Goal: Task Accomplishment & Management: Manage account settings

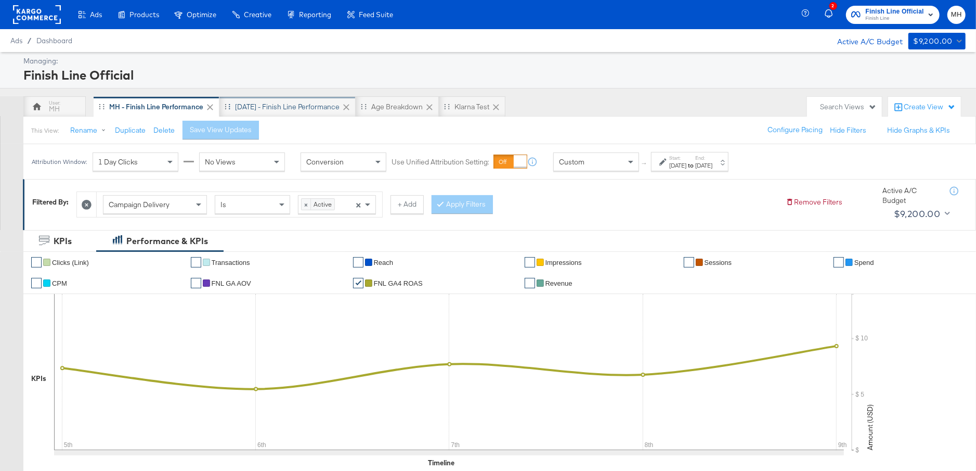
click at [307, 104] on div "[DATE] - Finish Line Performance" at bounding box center [287, 107] width 104 height 10
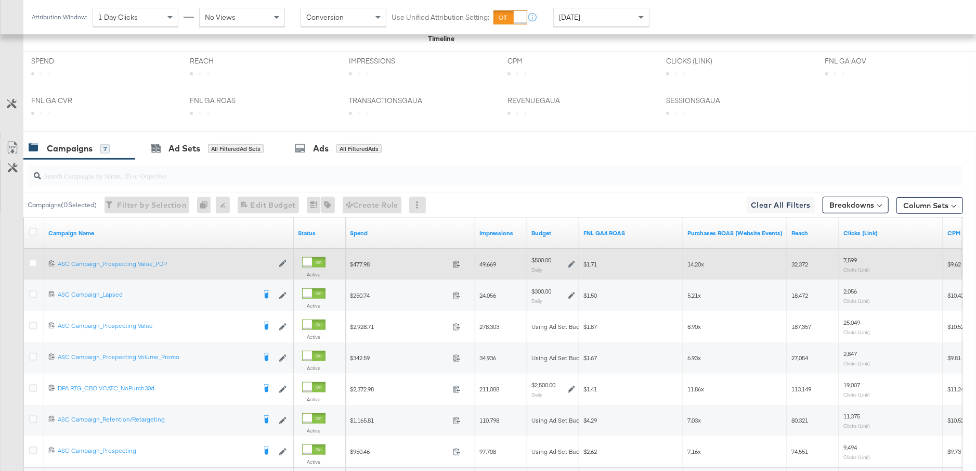
scroll to position [525, 0]
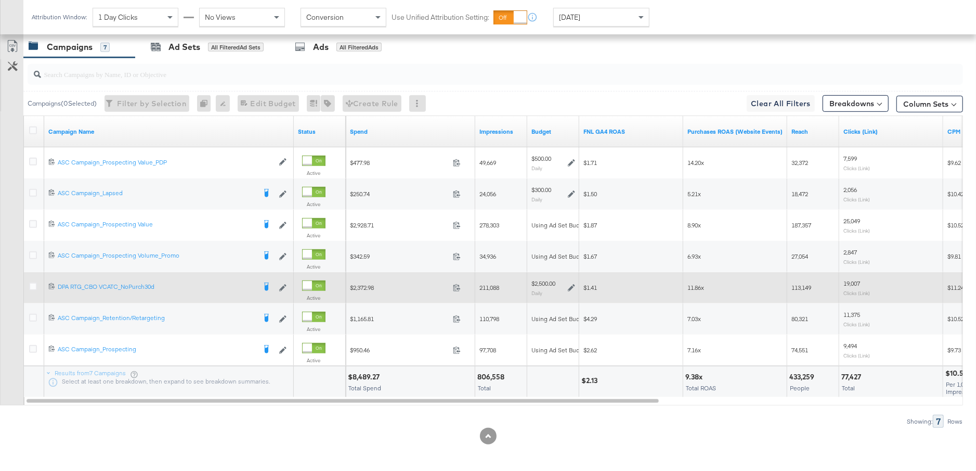
click at [569, 284] on icon at bounding box center [571, 287] width 7 height 7
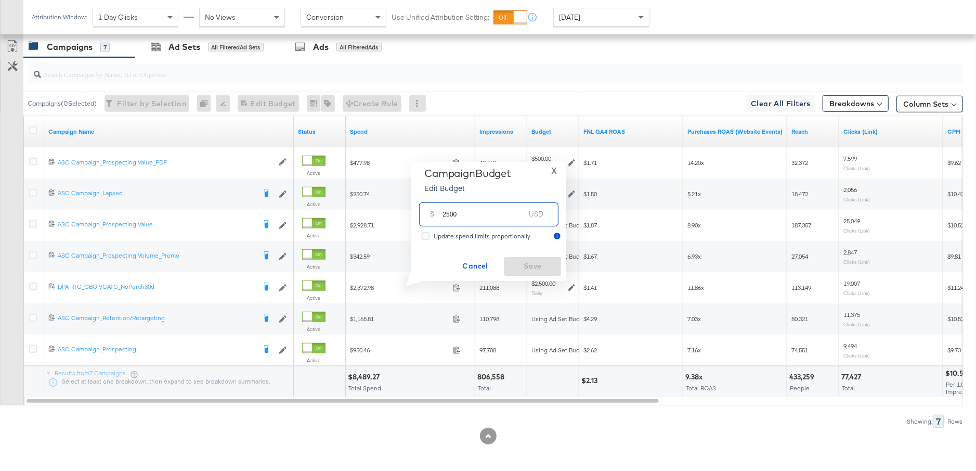
drag, startPoint x: 462, startPoint y: 218, endPoint x: 438, endPoint y: 218, distance: 23.9
click at [438, 218] on div "$ 2500 USD" at bounding box center [488, 213] width 139 height 23
type input "1000"
click at [551, 269] on span "Save" at bounding box center [532, 265] width 49 height 13
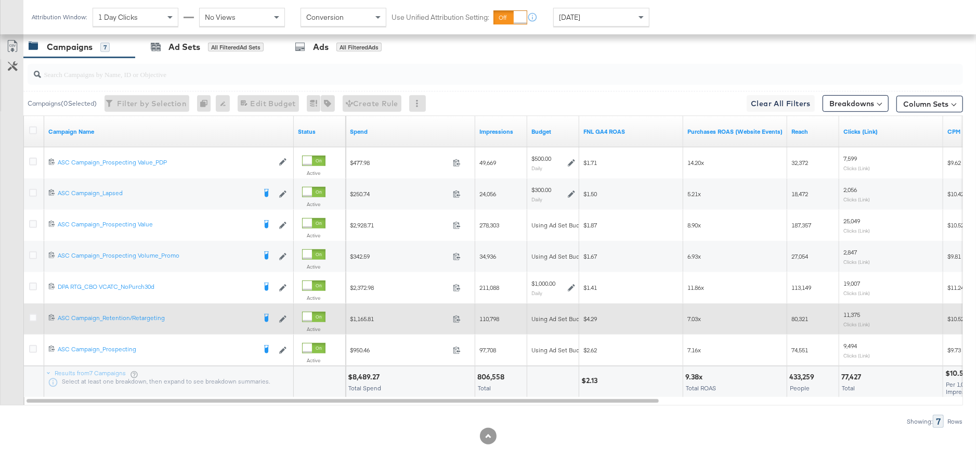
click at [29, 313] on label at bounding box center [33, 317] width 8 height 8
click at [0, 0] on input "checkbox" at bounding box center [0, 0] width 0 height 0
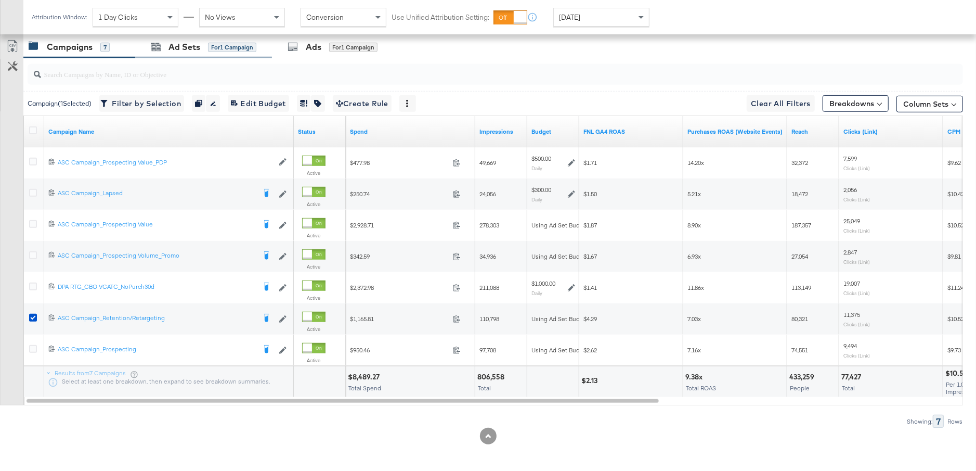
click at [177, 37] on div "Ad Sets for 1 Campaign" at bounding box center [203, 47] width 137 height 22
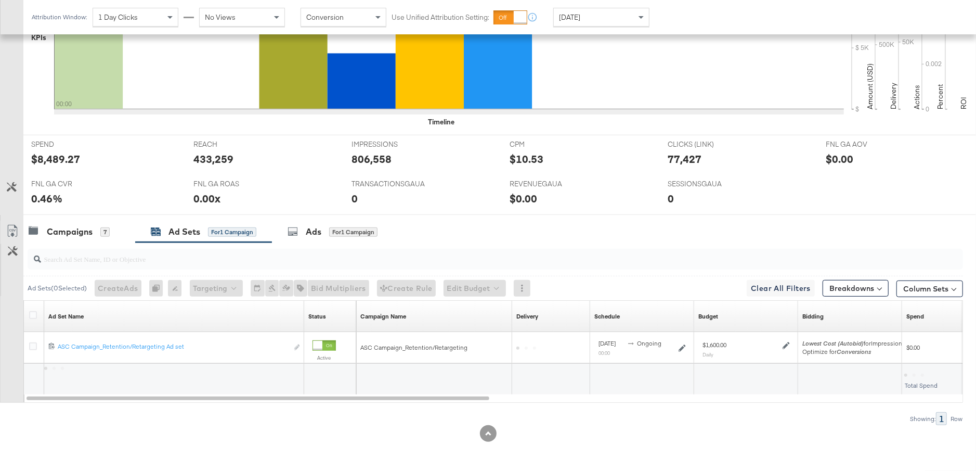
scroll to position [337, 0]
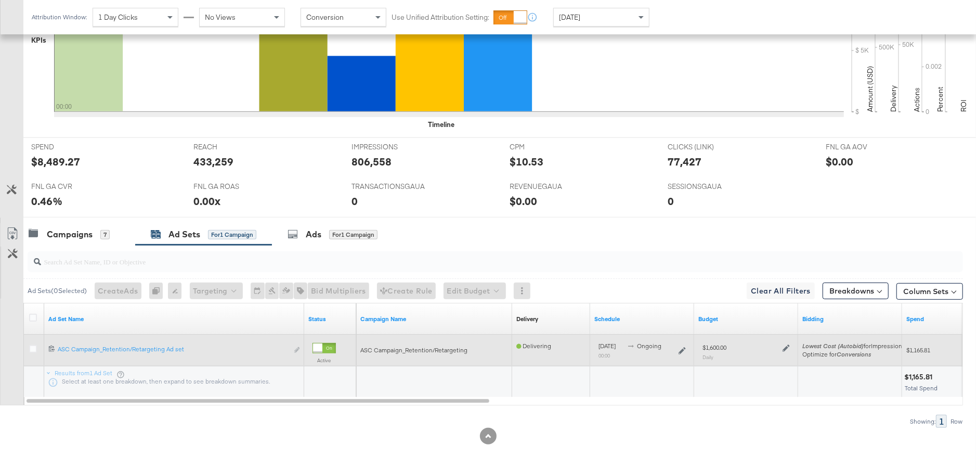
click at [785, 346] on icon at bounding box center [785, 347] width 7 height 7
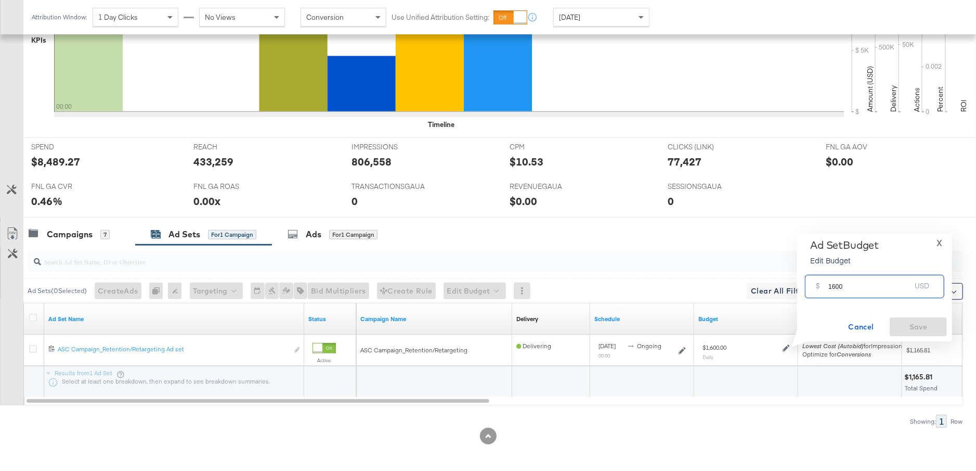
drag, startPoint x: 844, startPoint y: 287, endPoint x: 822, endPoint y: 287, distance: 21.8
click at [822, 287] on div "$ 1600 USD" at bounding box center [874, 286] width 139 height 23
type input "2500"
click at [929, 326] on span "Save" at bounding box center [918, 326] width 49 height 13
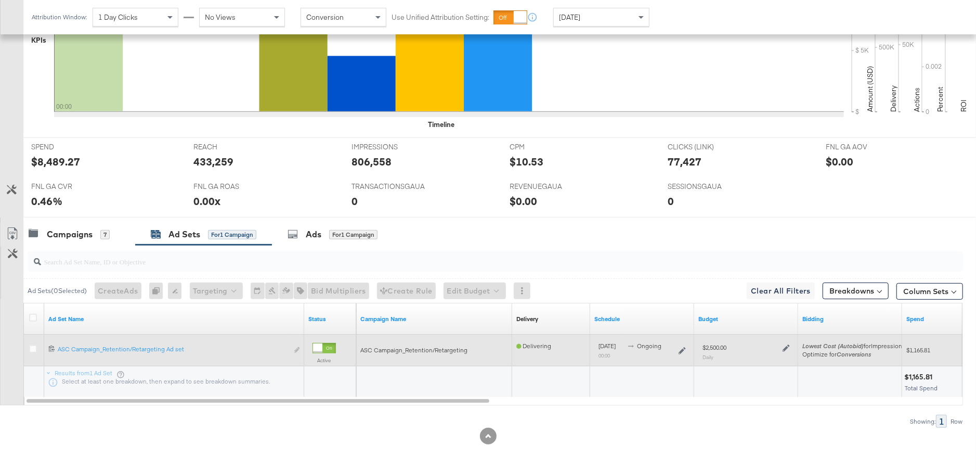
click at [786, 345] on icon at bounding box center [785, 347] width 7 height 7
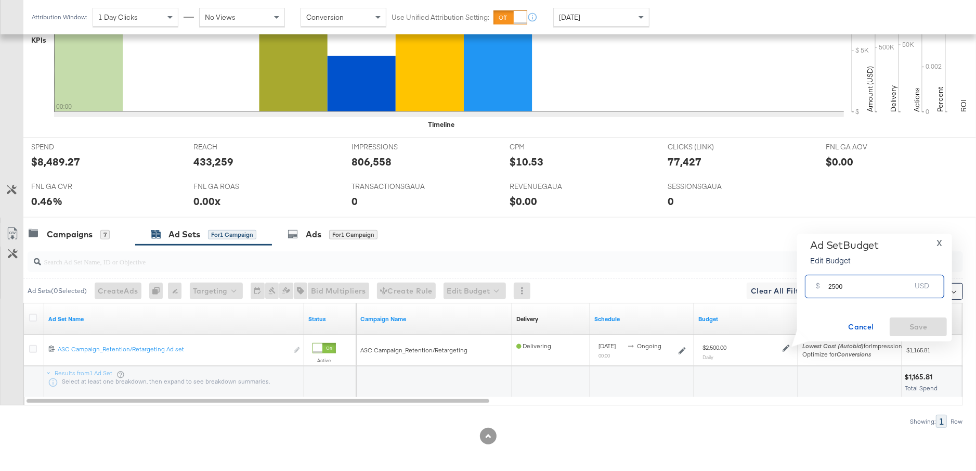
drag, startPoint x: 849, startPoint y: 289, endPoint x: 825, endPoint y: 288, distance: 24.4
click at [825, 288] on div "$ 2500 USD" at bounding box center [874, 286] width 139 height 23
type input "2000"
click at [922, 318] on button "Save" at bounding box center [918, 326] width 57 height 19
click at [99, 240] on div "Campaigns 7" at bounding box center [79, 234] width 112 height 22
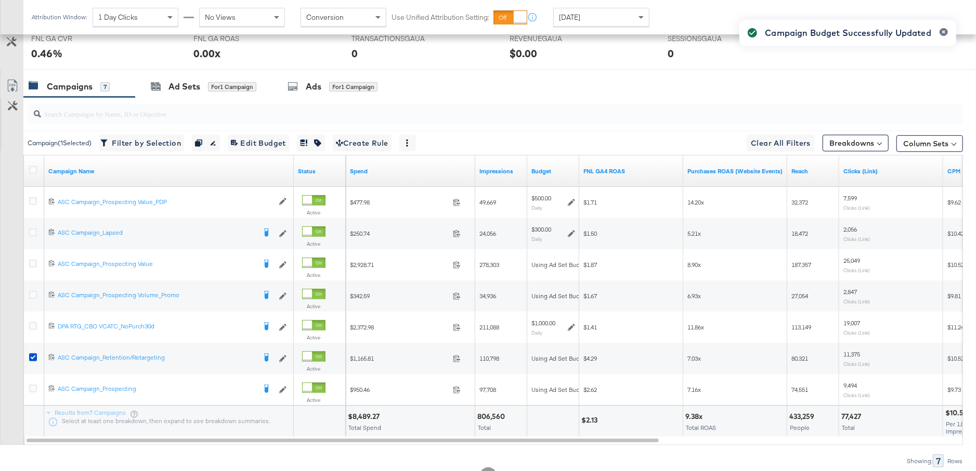
scroll to position [487, 0]
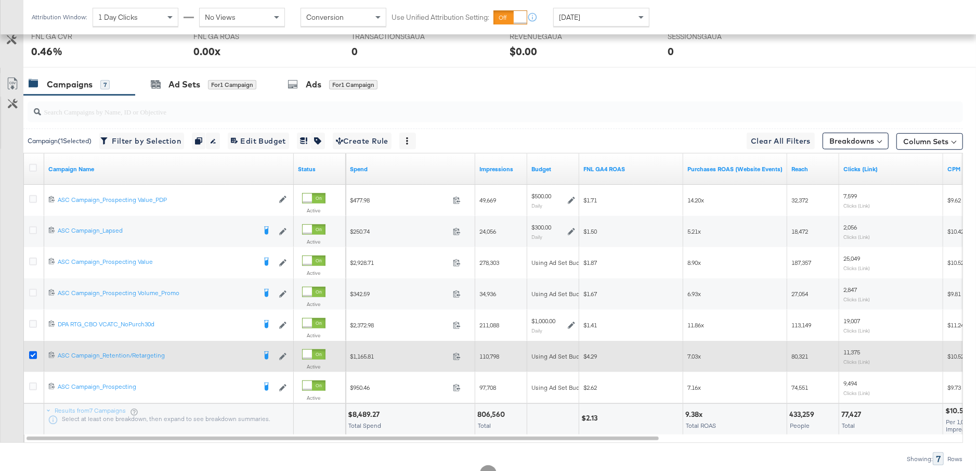
click at [33, 351] on icon at bounding box center [33, 355] width 8 height 8
click at [0, 0] on input "checkbox" at bounding box center [0, 0] width 0 height 0
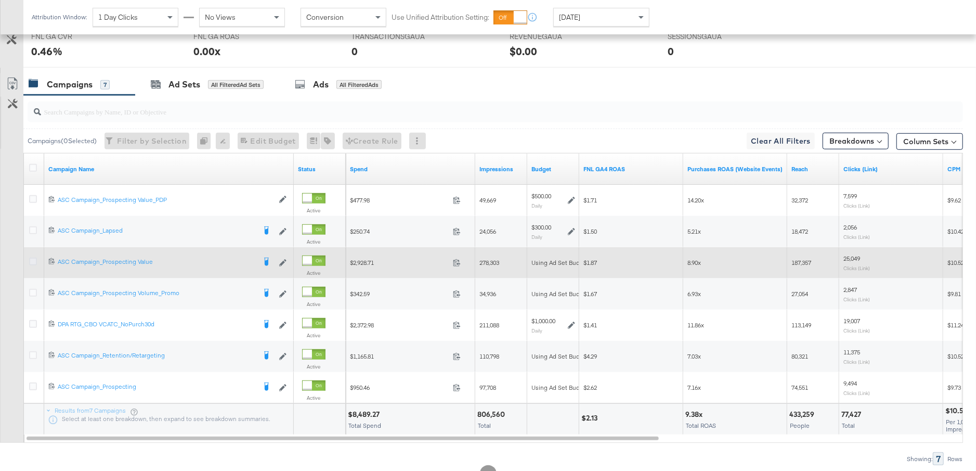
click at [35, 258] on icon at bounding box center [33, 261] width 8 height 8
click at [0, 0] on input "checkbox" at bounding box center [0, 0] width 0 height 0
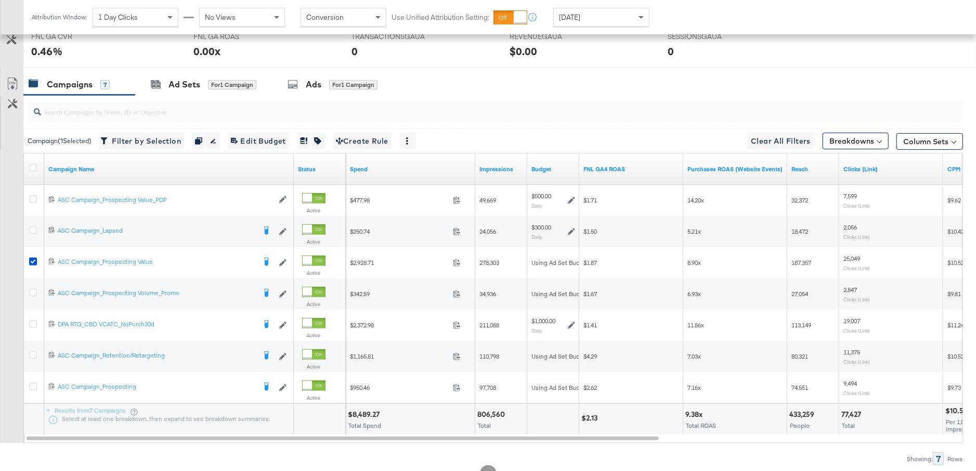
click at [208, 79] on div "Ad Sets for 1 Campaign" at bounding box center [204, 85] width 106 height 12
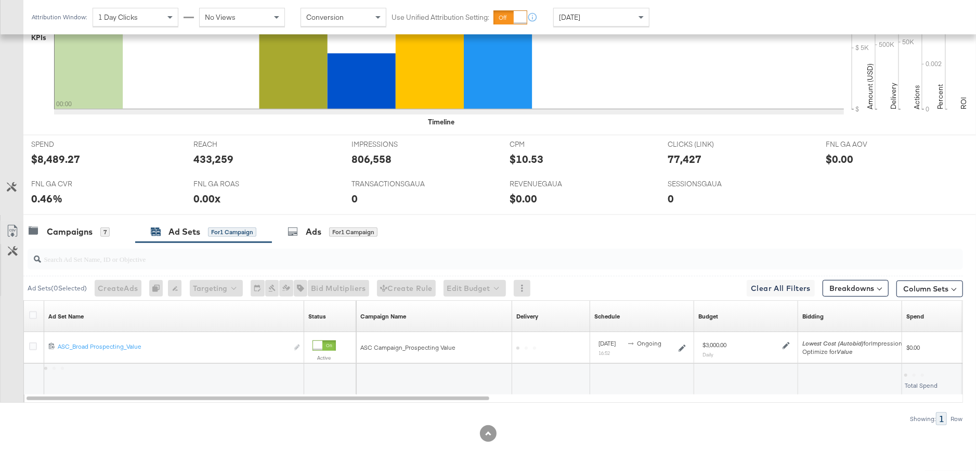
scroll to position [337, 0]
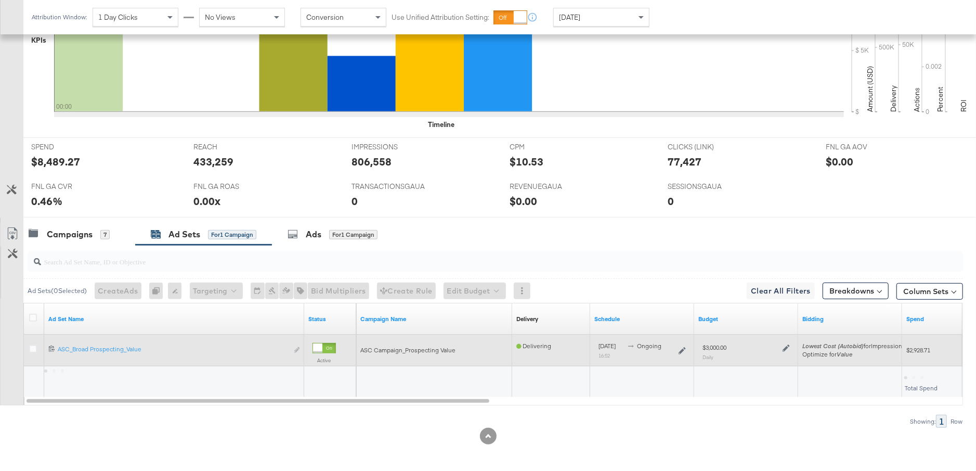
click at [787, 346] on icon at bounding box center [785, 347] width 7 height 7
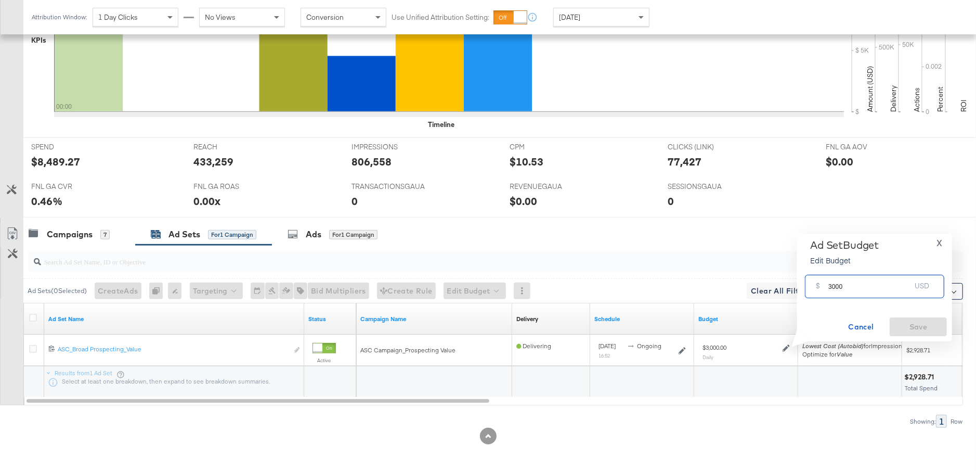
drag, startPoint x: 847, startPoint y: 287, endPoint x: 820, endPoint y: 287, distance: 27.0
click at [820, 287] on div "$ 3000 USD" at bounding box center [874, 286] width 139 height 23
type input "2000"
click at [926, 321] on span "Save" at bounding box center [918, 326] width 49 height 13
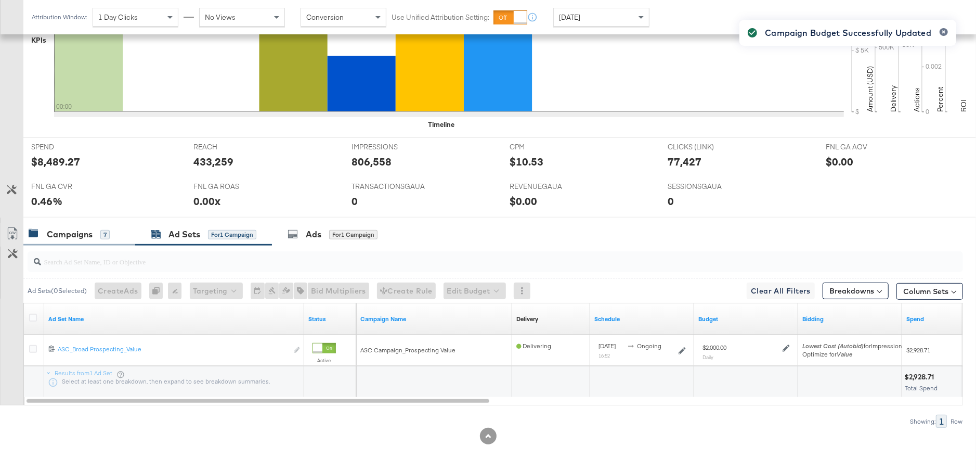
click at [75, 228] on div "Campaigns" at bounding box center [70, 234] width 46 height 12
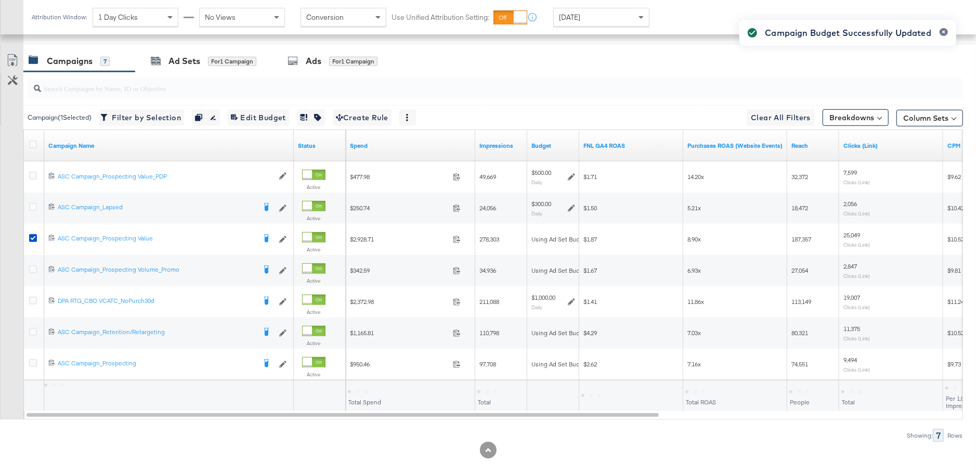
scroll to position [514, 0]
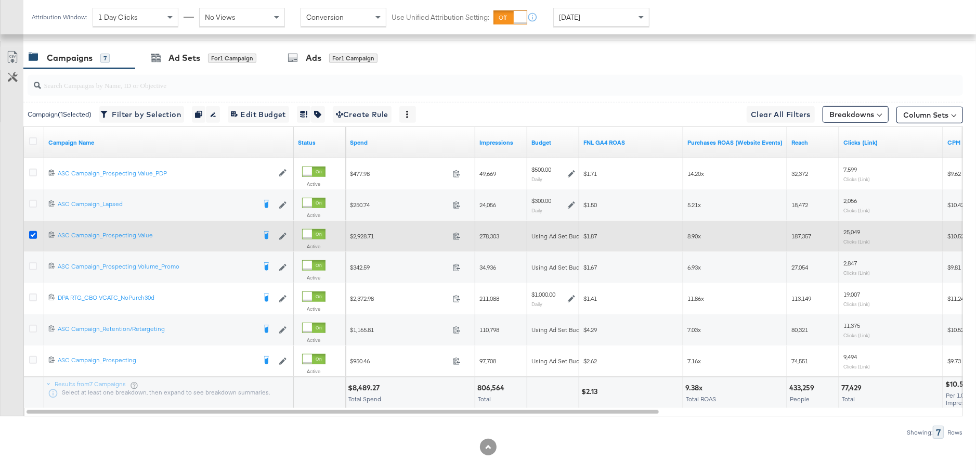
click at [30, 231] on icon at bounding box center [33, 235] width 8 height 8
click at [0, 0] on input "checkbox" at bounding box center [0, 0] width 0 height 0
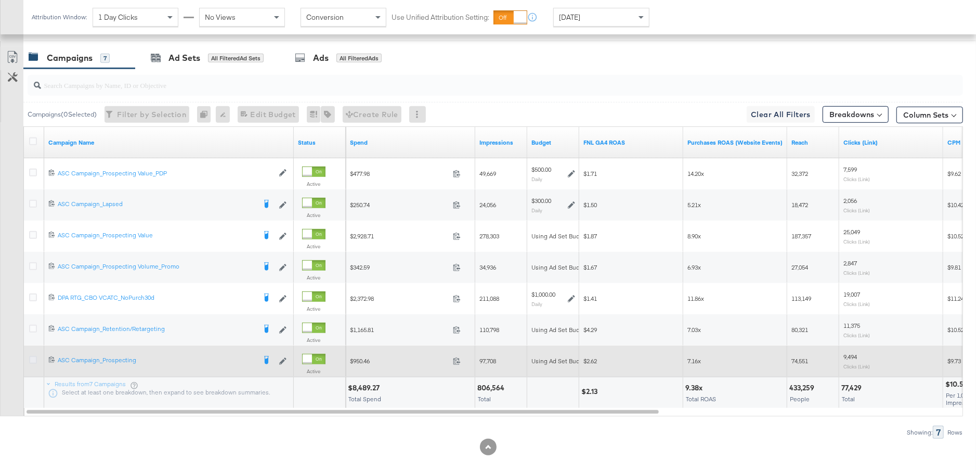
click at [34, 358] on icon at bounding box center [33, 360] width 8 height 8
click at [0, 0] on input "checkbox" at bounding box center [0, 0] width 0 height 0
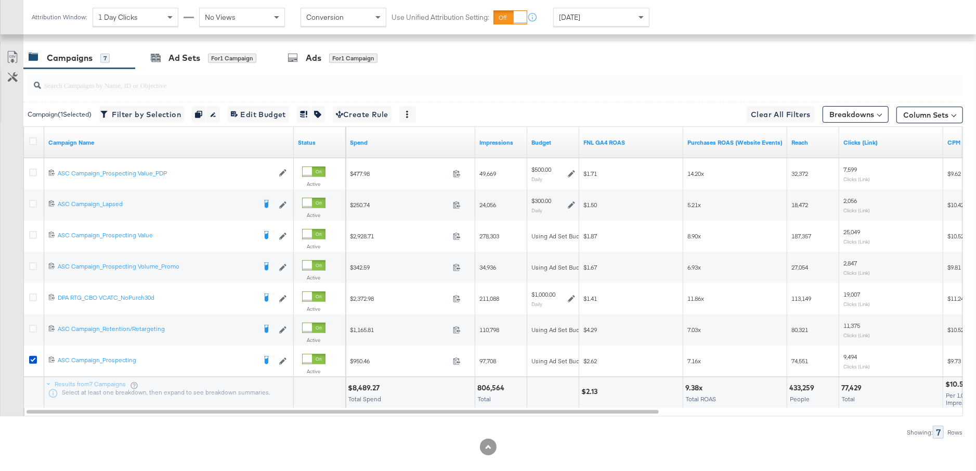
click at [232, 71] on input "search" at bounding box center [459, 81] width 836 height 20
click at [245, 71] on input "search" at bounding box center [459, 81] width 836 height 20
click at [238, 62] on div "Ad Sets for 1 Campaign" at bounding box center [204, 58] width 106 height 12
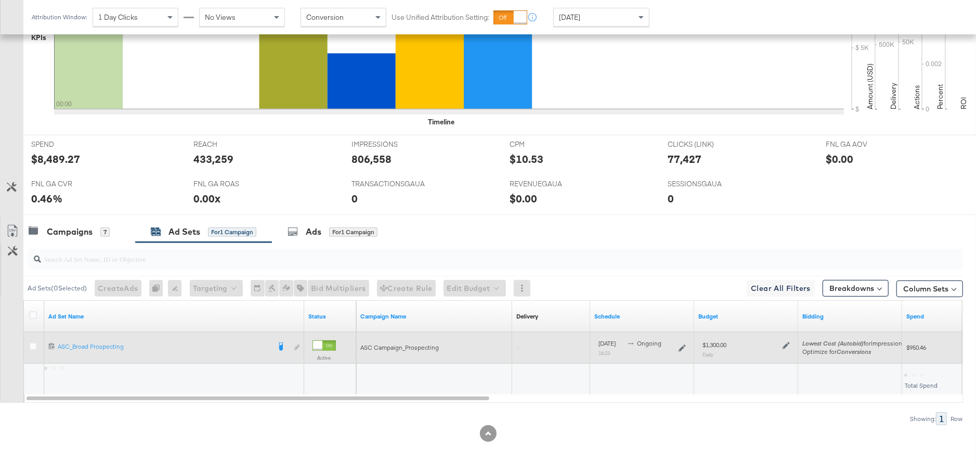
scroll to position [337, 0]
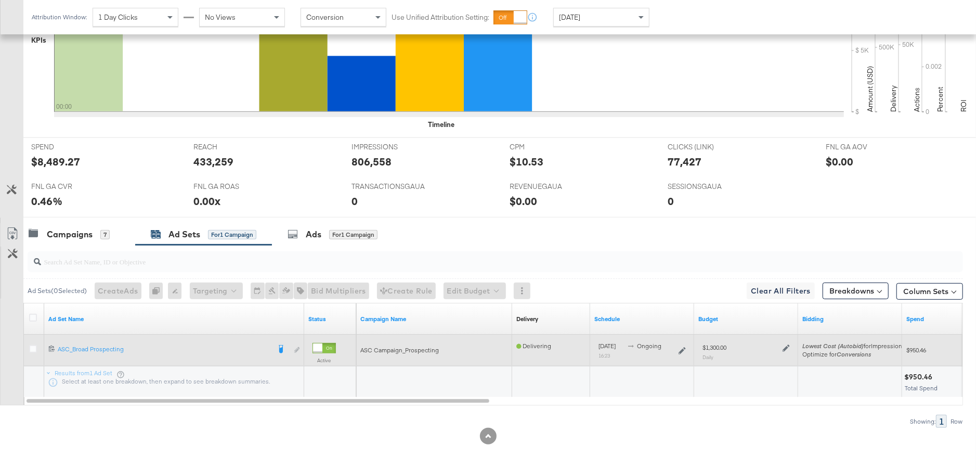
click at [788, 345] on icon at bounding box center [785, 347] width 7 height 7
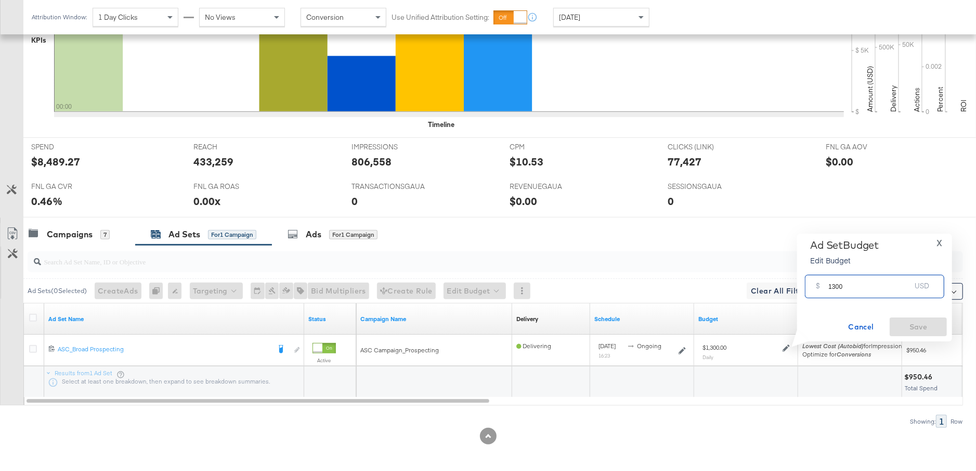
drag, startPoint x: 850, startPoint y: 284, endPoint x: 820, endPoint y: 284, distance: 29.1
click at [820, 284] on div "$ 1300 USD" at bounding box center [874, 286] width 139 height 23
type input "1600"
click at [924, 325] on span "Save" at bounding box center [918, 326] width 49 height 13
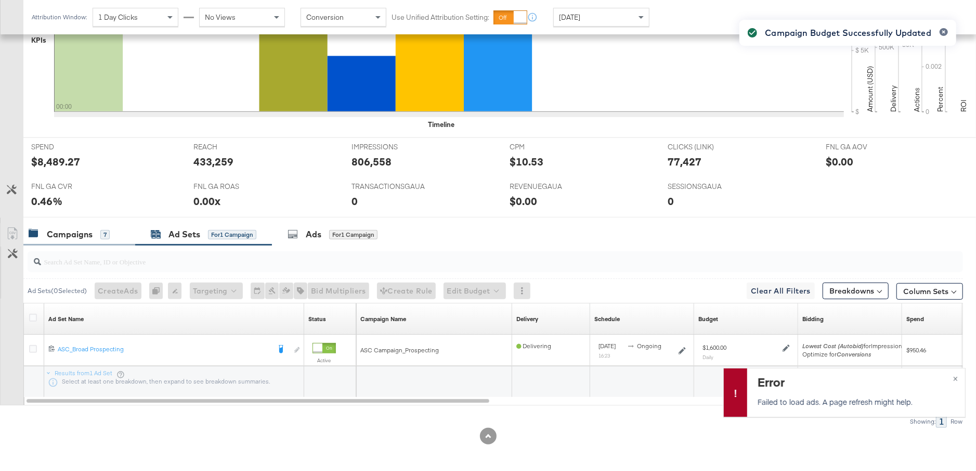
click at [98, 235] on div "Campaigns 7" at bounding box center [69, 234] width 81 height 12
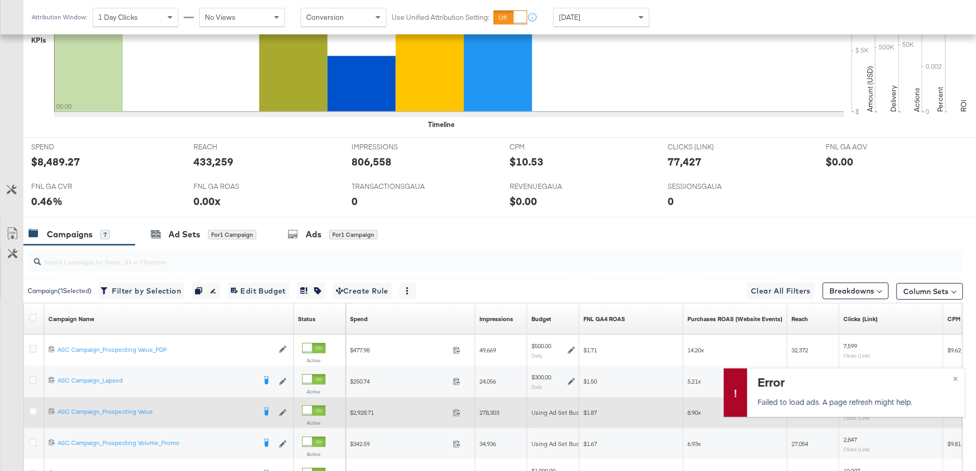
scroll to position [525, 0]
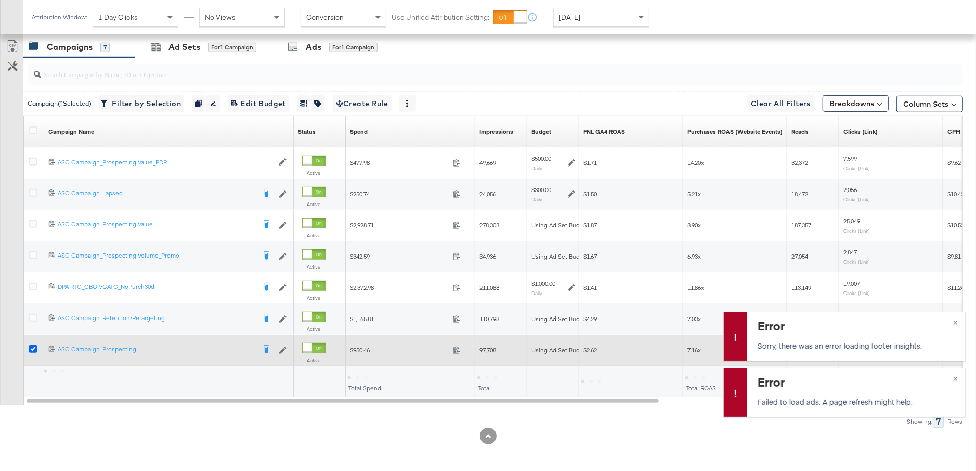
click at [33, 347] on icon at bounding box center [33, 349] width 8 height 8
click at [0, 0] on input "checkbox" at bounding box center [0, 0] width 0 height 0
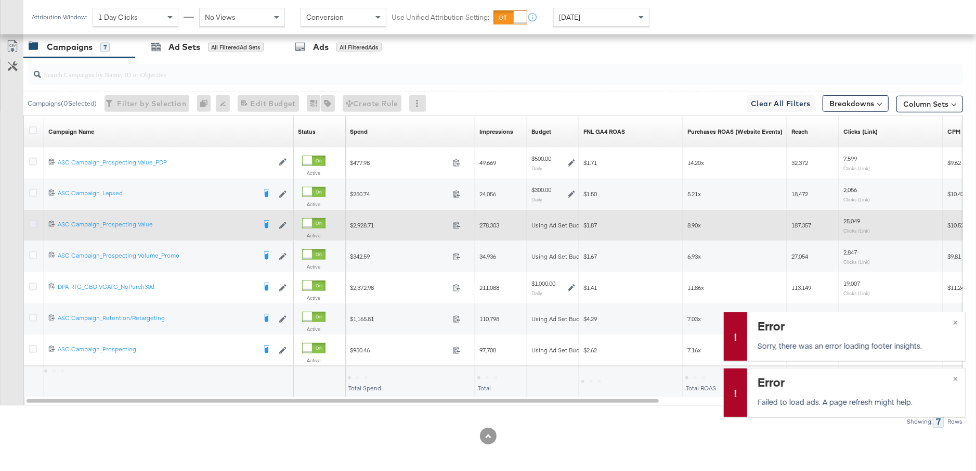
click at [32, 221] on icon at bounding box center [33, 224] width 8 height 8
click at [0, 0] on input "checkbox" at bounding box center [0, 0] width 0 height 0
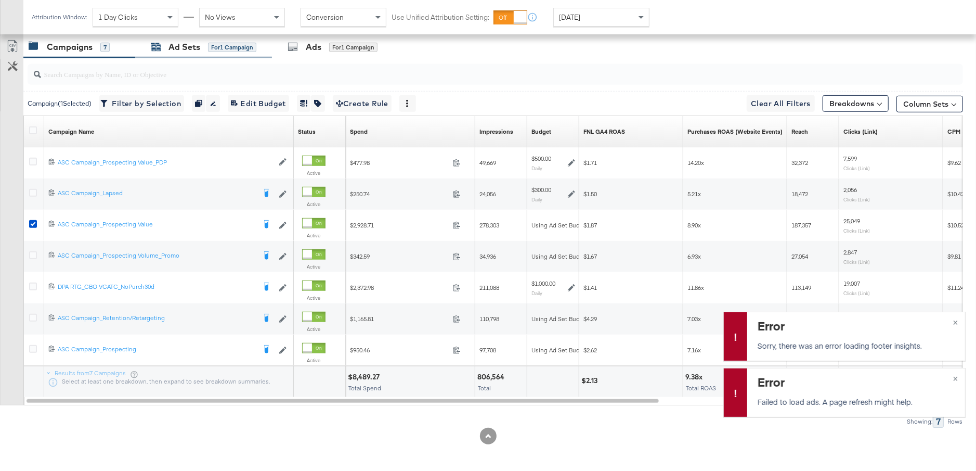
click at [225, 51] on div "Ad Sets for 1 Campaign" at bounding box center [204, 47] width 106 height 12
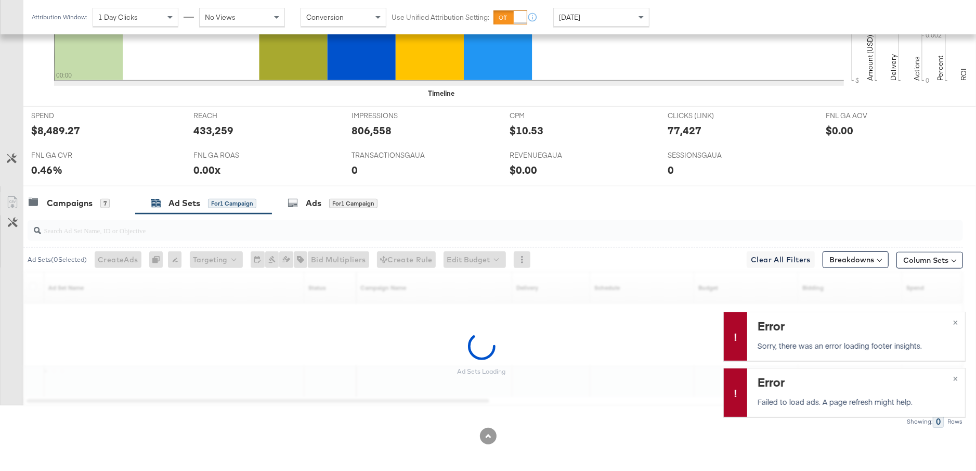
scroll to position [337, 0]
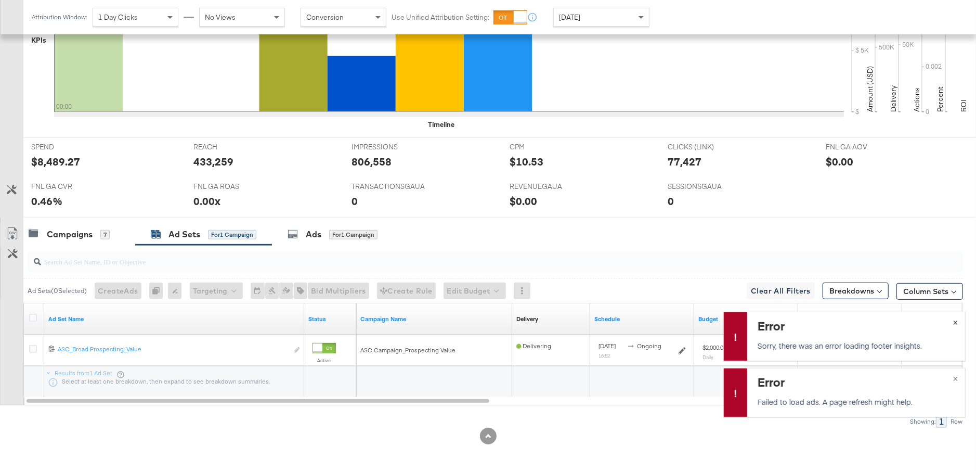
click at [957, 321] on span "×" at bounding box center [955, 321] width 5 height 12
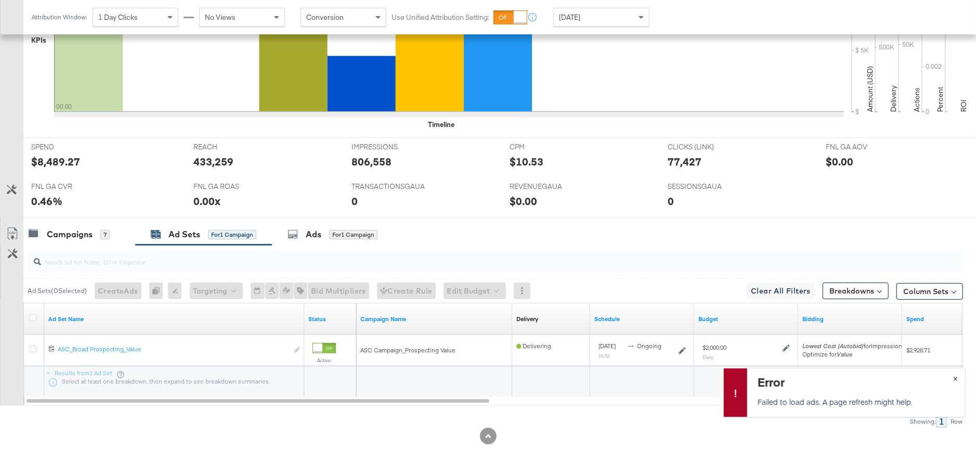
click at [957, 378] on span "×" at bounding box center [955, 377] width 5 height 12
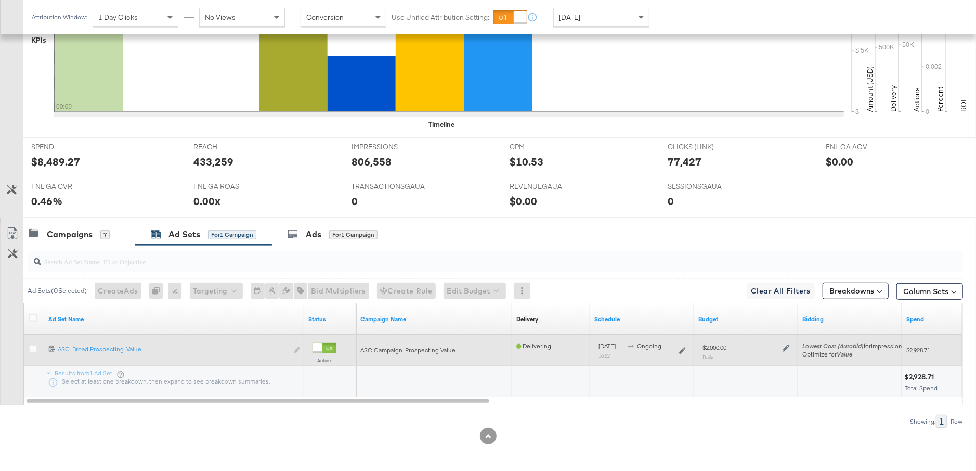
click at [788, 347] on icon at bounding box center [785, 347] width 7 height 7
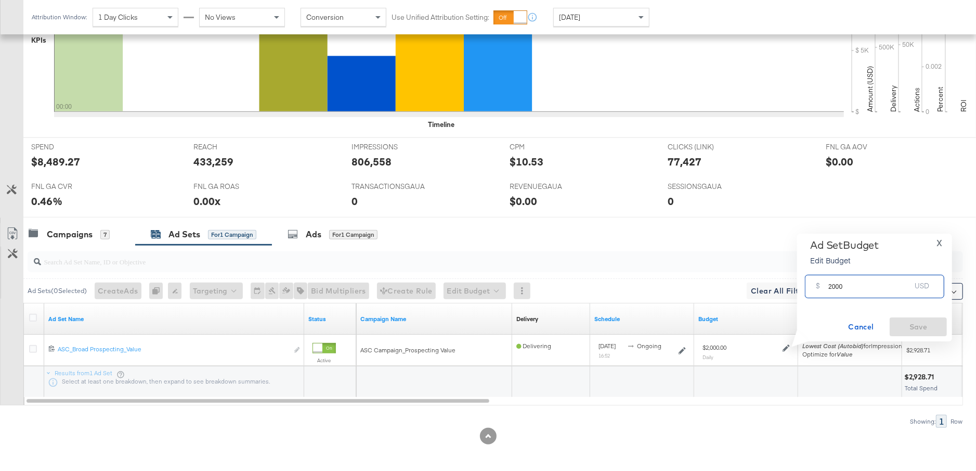
drag, startPoint x: 846, startPoint y: 286, endPoint x: 825, endPoint y: 286, distance: 21.3
click at [825, 286] on div "$ 2000 USD" at bounding box center [874, 286] width 139 height 23
type input "1800"
click at [926, 332] on span "Save" at bounding box center [918, 326] width 49 height 13
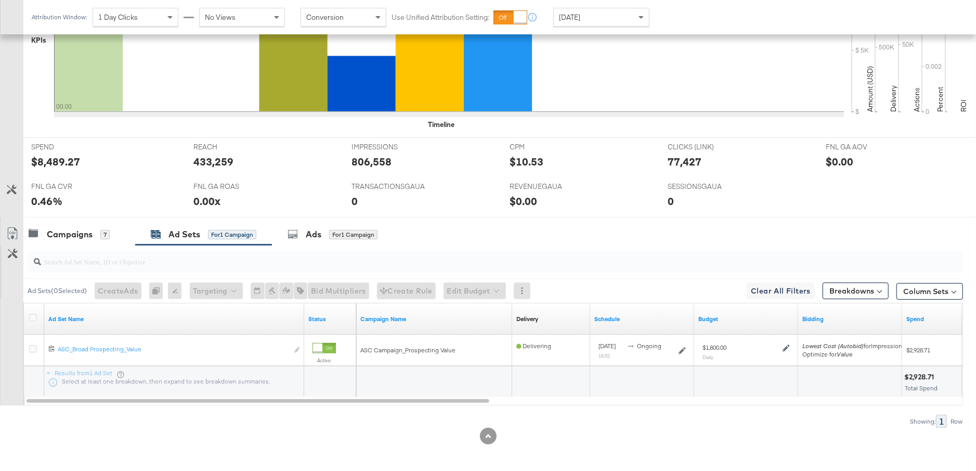
scroll to position [0, 0]
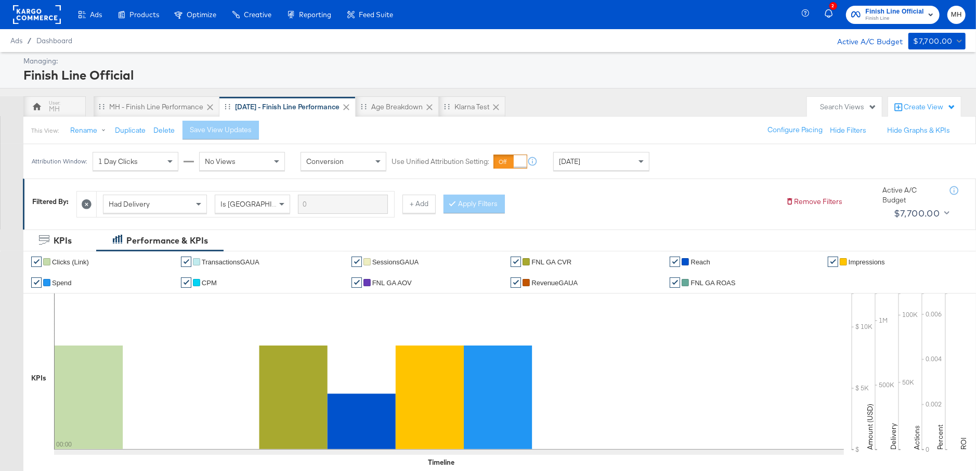
click at [874, 8] on span "Finish Line Official" at bounding box center [895, 11] width 58 height 11
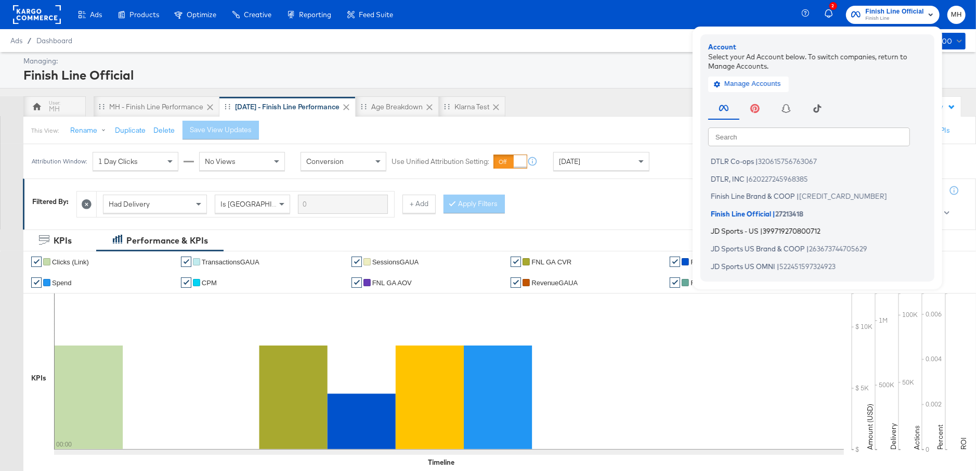
click at [763, 227] on span "|" at bounding box center [761, 231] width 3 height 8
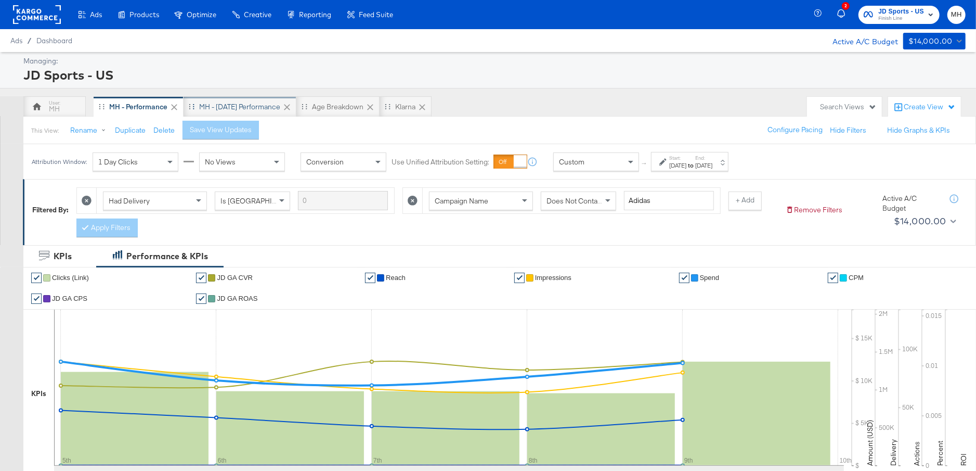
click at [272, 107] on div "MH - [DATE] Performance" at bounding box center [239, 107] width 81 height 10
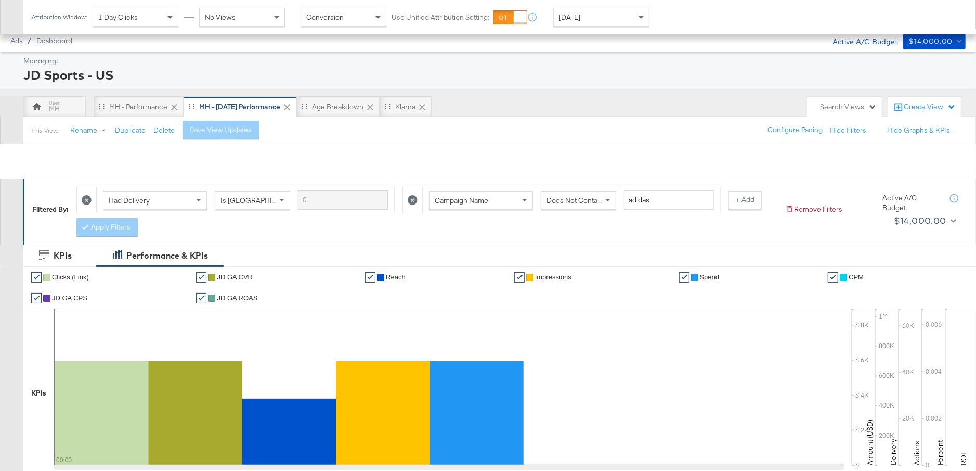
scroll to position [540, 0]
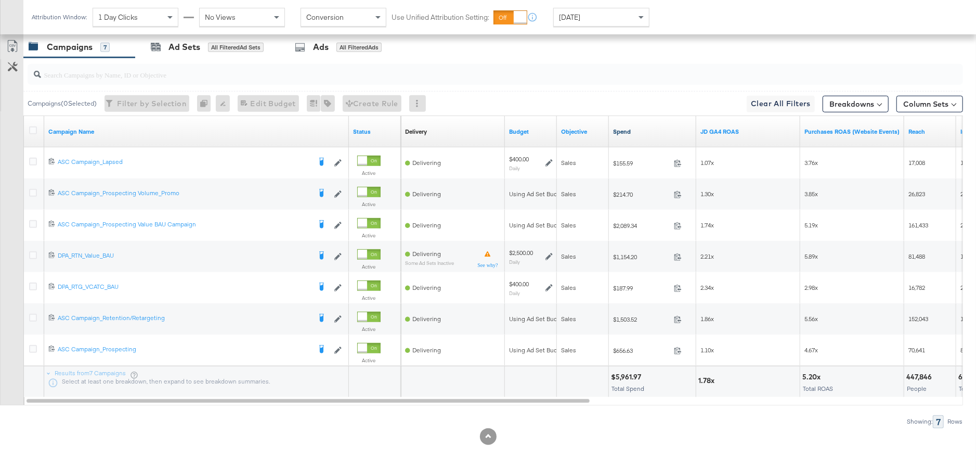
click at [633, 129] on link "Spend" at bounding box center [652, 131] width 79 height 8
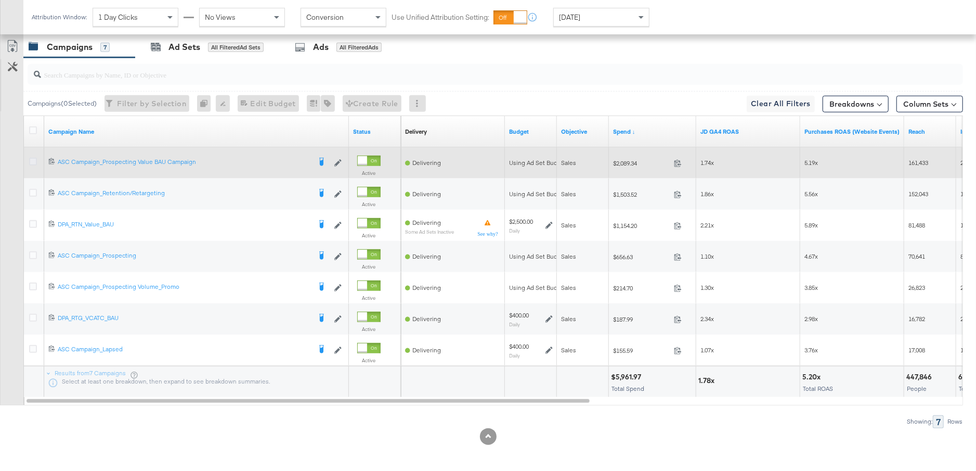
click at [33, 158] on icon at bounding box center [33, 162] width 8 height 8
click at [0, 0] on input "checkbox" at bounding box center [0, 0] width 0 height 0
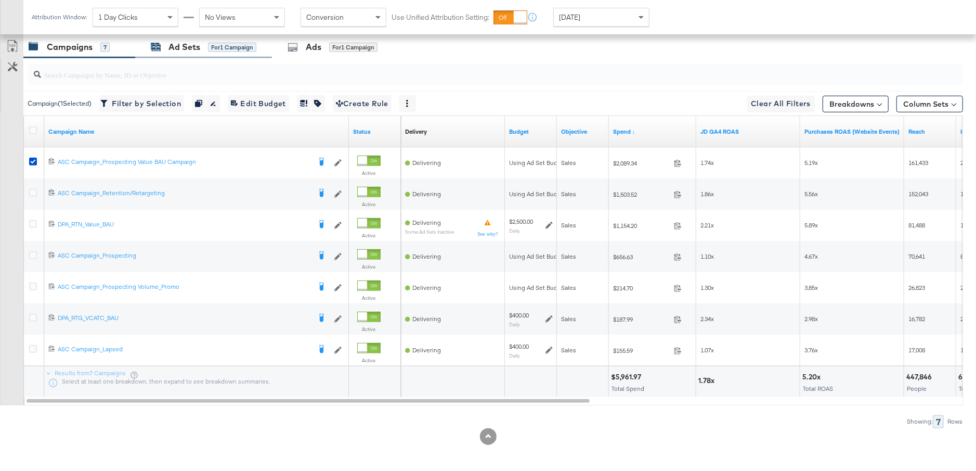
click at [194, 43] on div "Ad Sets" at bounding box center [184, 47] width 32 height 12
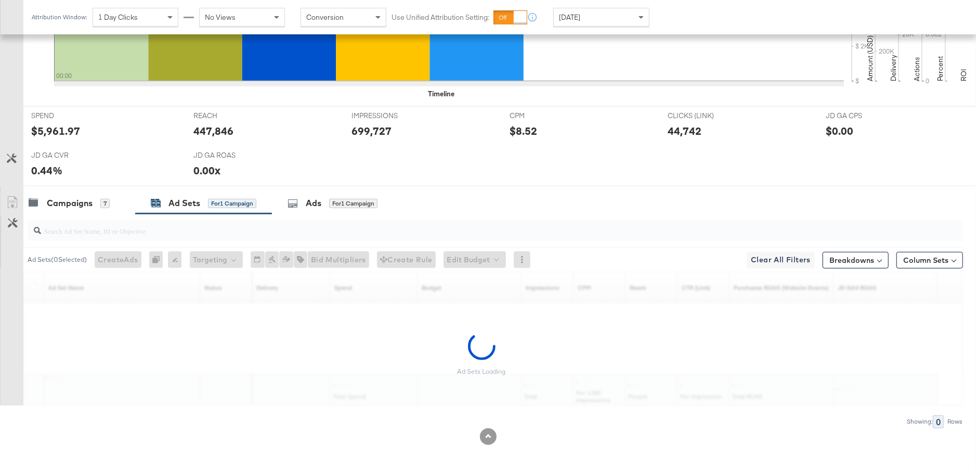
scroll to position [352, 0]
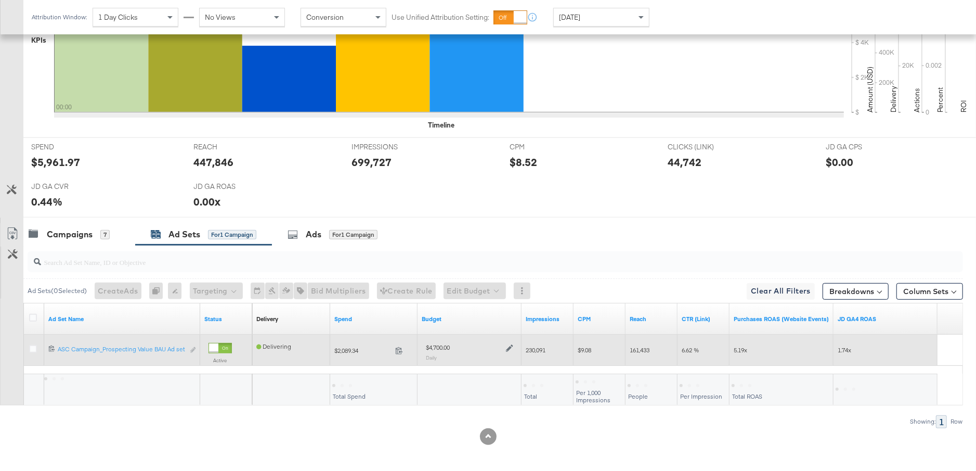
click at [507, 346] on icon at bounding box center [509, 348] width 7 height 7
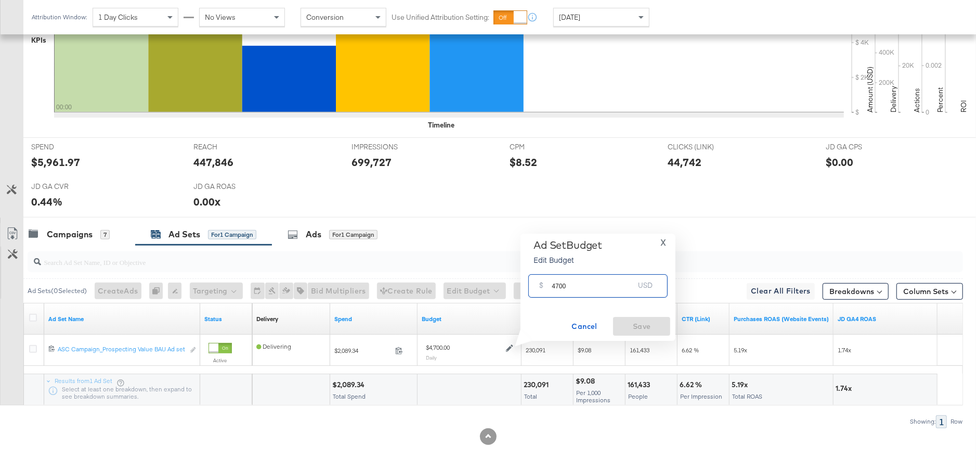
drag, startPoint x: 577, startPoint y: 288, endPoint x: 541, endPoint y: 288, distance: 35.9
click at [541, 288] on div "$ 4700 USD" at bounding box center [597, 285] width 139 height 23
type input "2700"
click at [636, 325] on span "Save" at bounding box center [641, 326] width 49 height 13
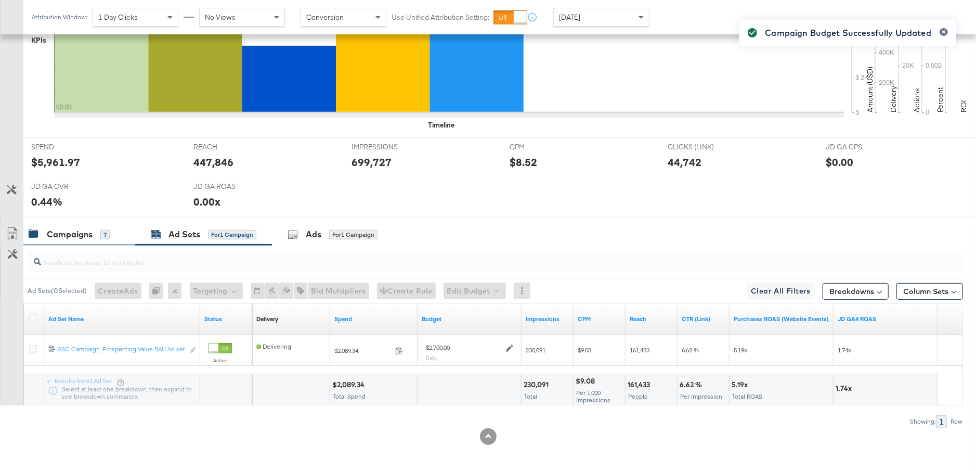
click at [99, 228] on div "Campaigns 7" at bounding box center [69, 234] width 81 height 12
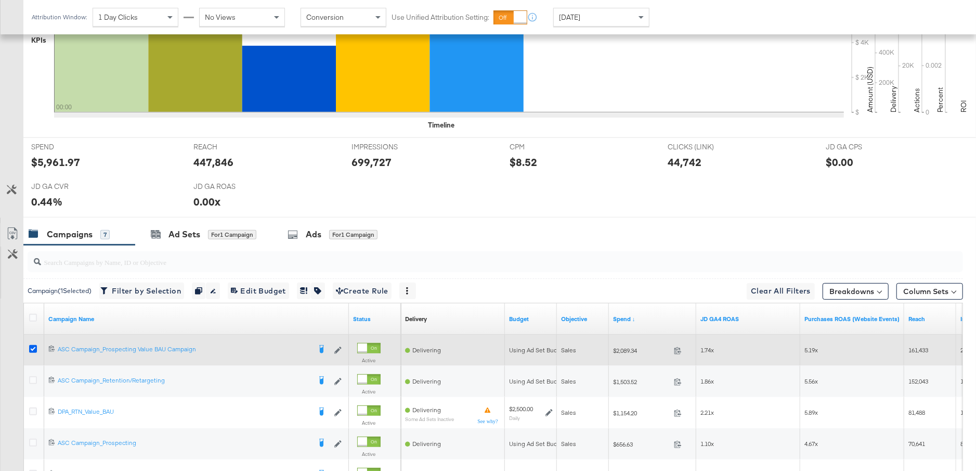
click at [31, 345] on icon at bounding box center [33, 349] width 8 height 8
click at [0, 0] on input "checkbox" at bounding box center [0, 0] width 0 height 0
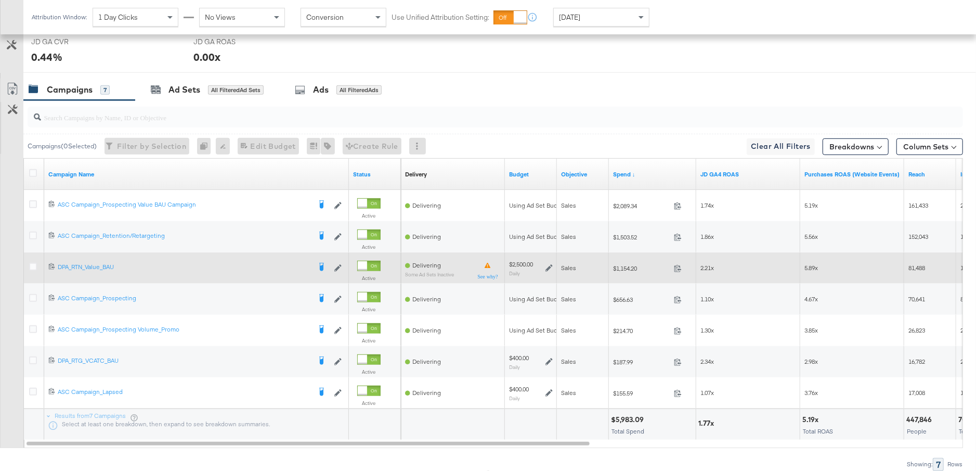
scroll to position [499, 0]
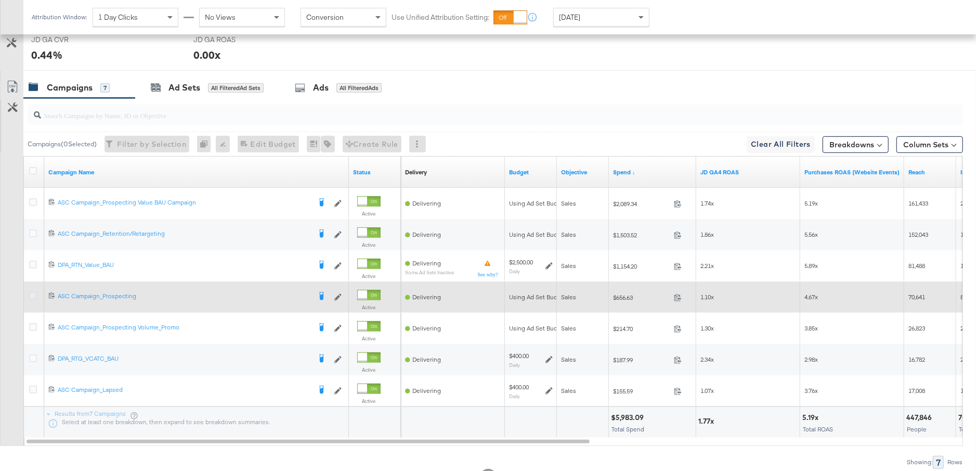
click at [32, 293] on icon at bounding box center [33, 296] width 8 height 8
click at [0, 0] on input "checkbox" at bounding box center [0, 0] width 0 height 0
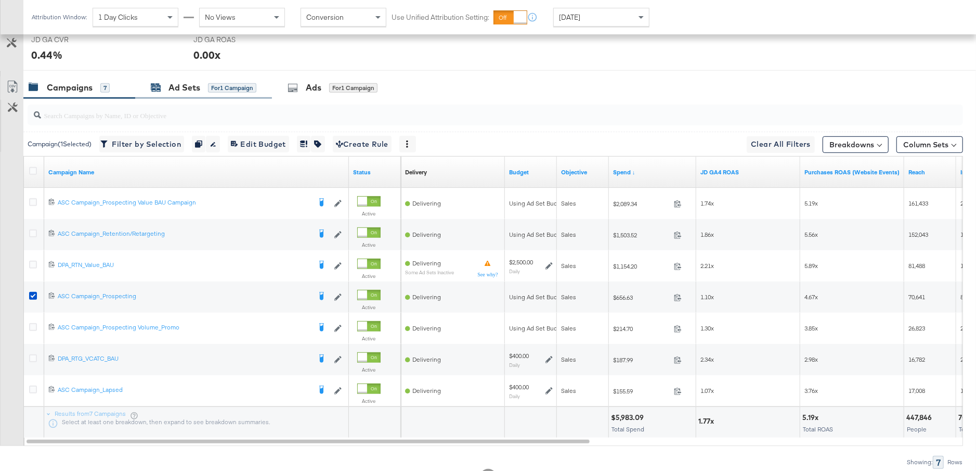
click at [188, 86] on div "Ad Sets" at bounding box center [184, 88] width 32 height 12
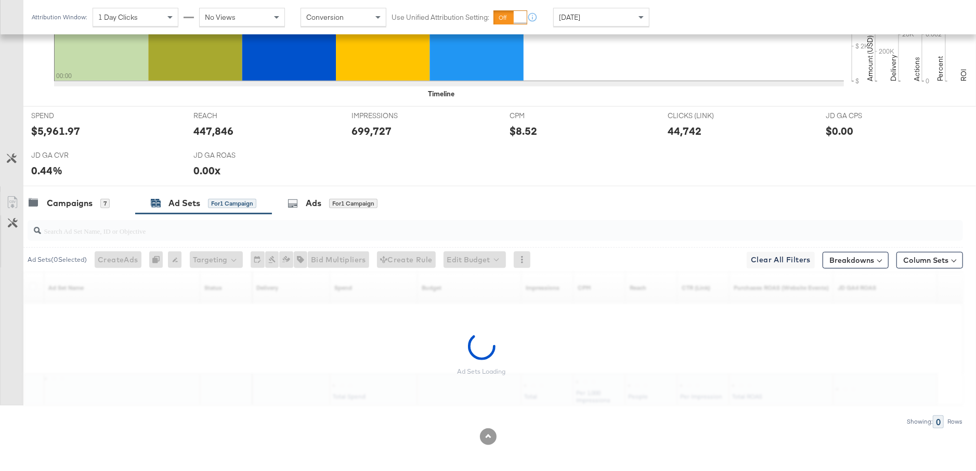
scroll to position [352, 0]
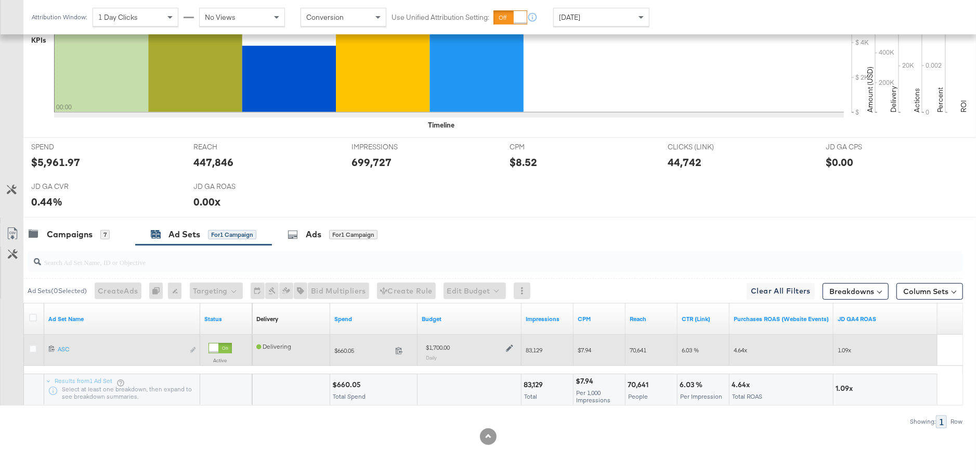
click at [509, 345] on icon at bounding box center [509, 348] width 7 height 7
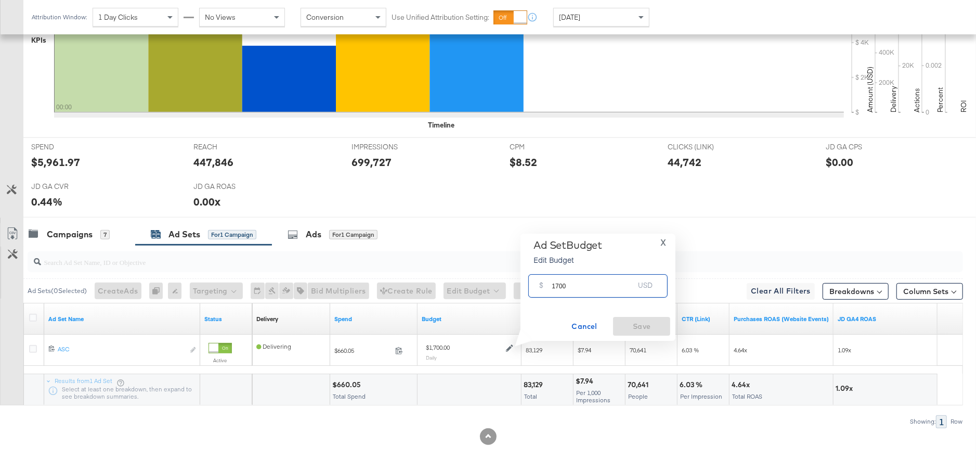
drag, startPoint x: 571, startPoint y: 287, endPoint x: 538, endPoint y: 283, distance: 33.0
click at [537, 283] on div "$ 1700 USD" at bounding box center [597, 285] width 139 height 23
type input "2000"
click at [635, 330] on span "Save" at bounding box center [641, 326] width 49 height 13
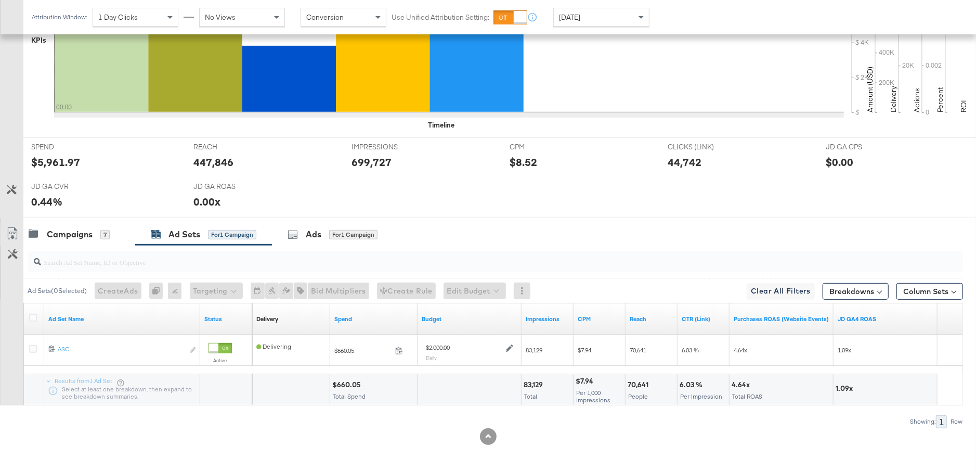
click at [87, 245] on div at bounding box center [492, 261] width 939 height 33
